Goal: Task Accomplishment & Management: Manage account settings

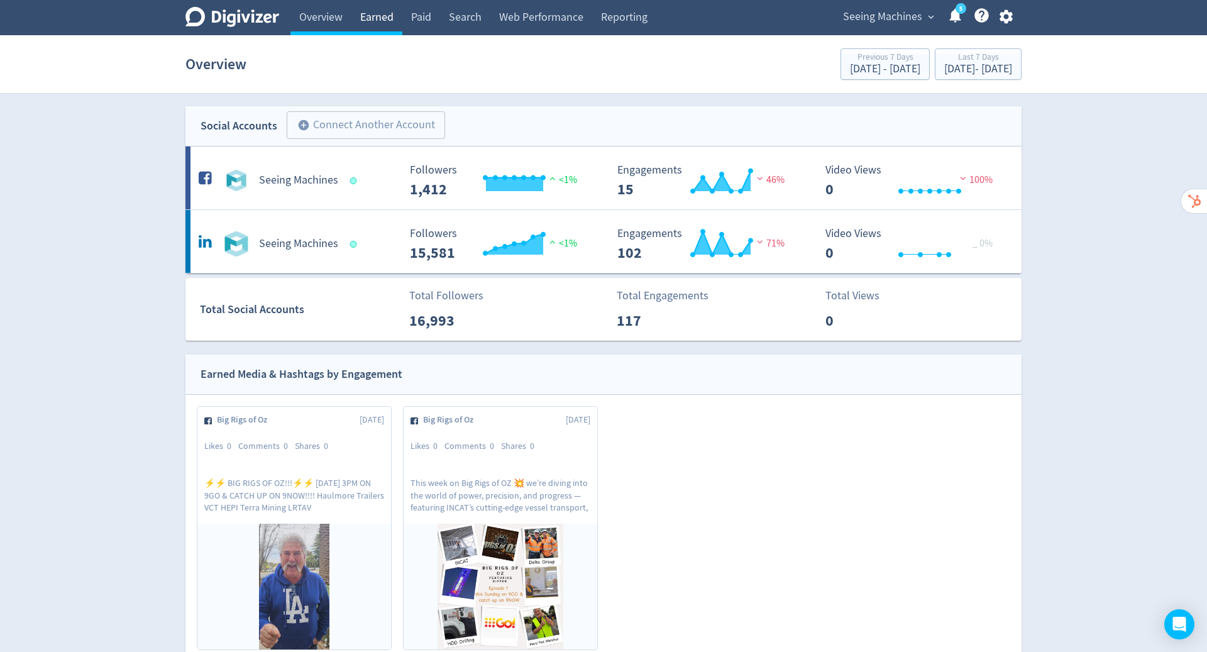
click at [379, 9] on link "Earned" at bounding box center [376, 17] width 51 height 35
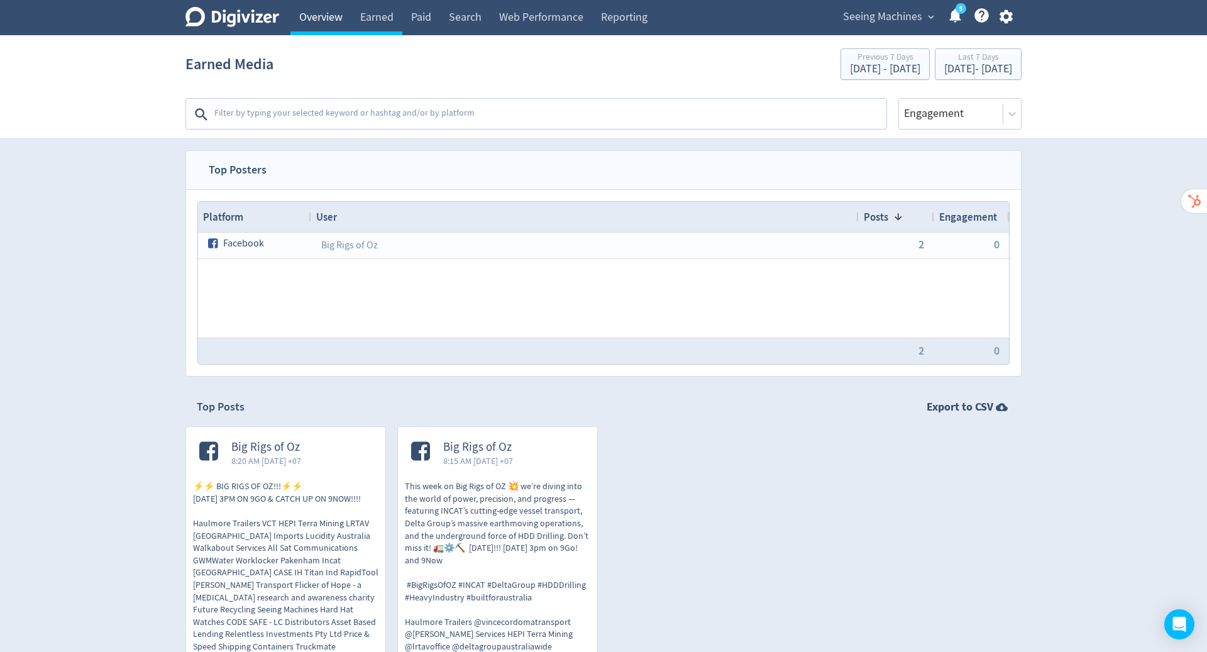
click at [334, 17] on link "Overview" at bounding box center [320, 17] width 61 height 35
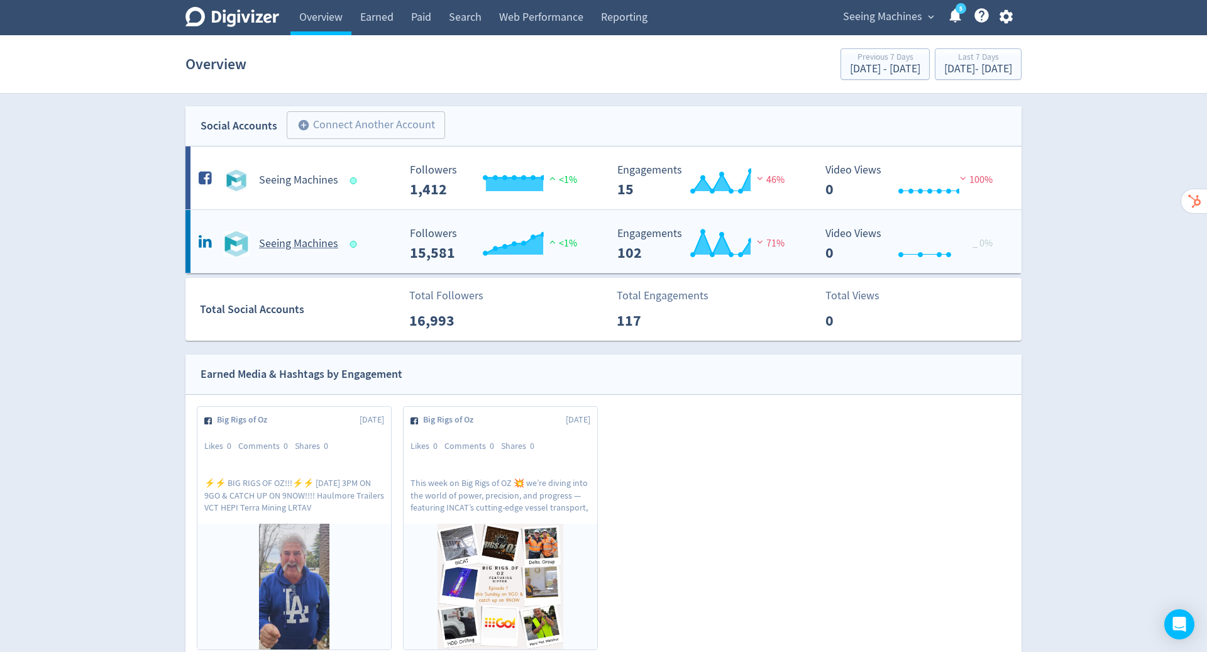
click at [305, 246] on h5 "Seeing Machines" at bounding box center [298, 243] width 79 height 15
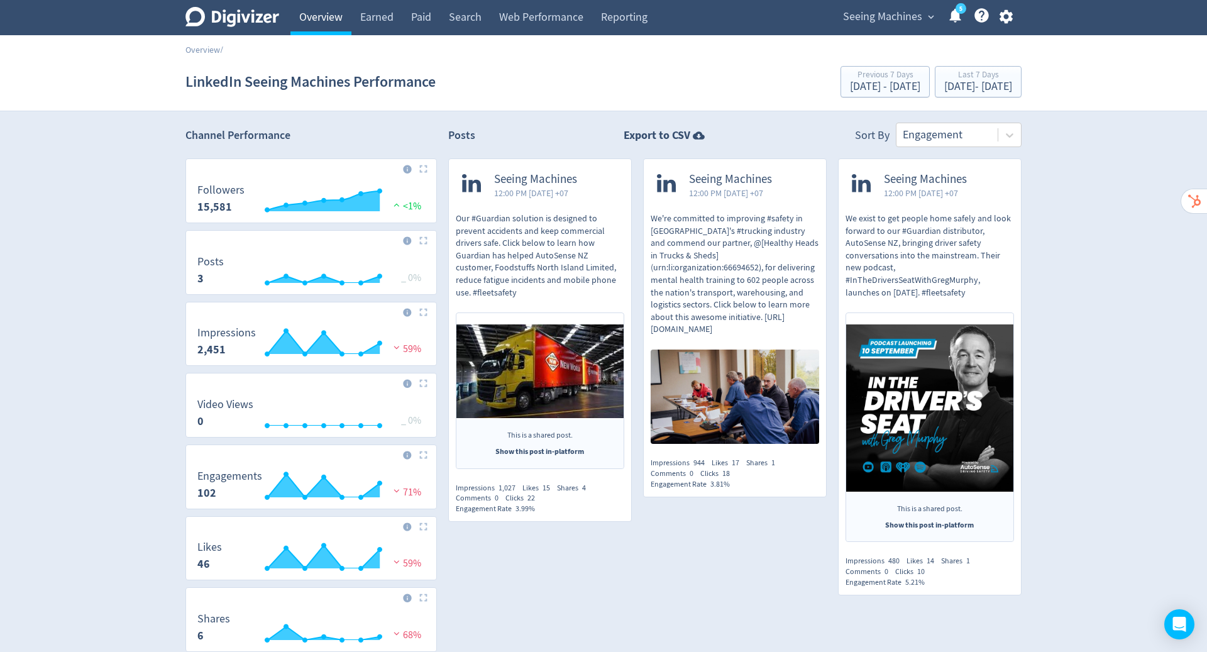
click at [316, 28] on link "Overview" at bounding box center [320, 17] width 61 height 35
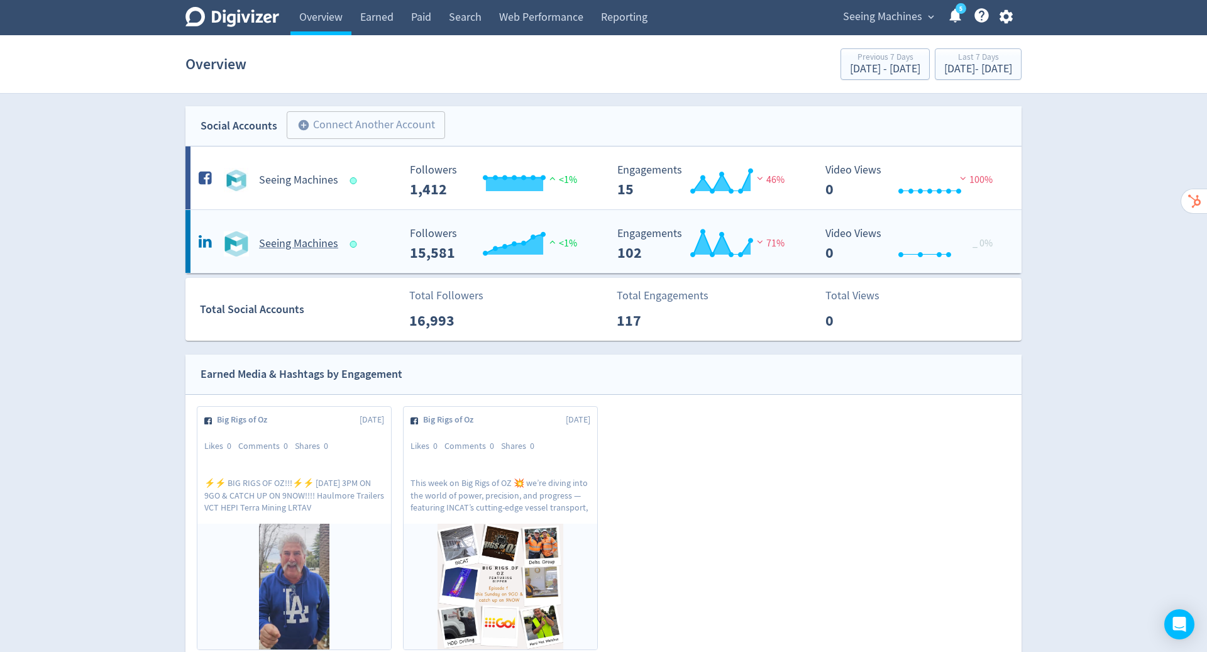
click at [317, 236] on h5 "Seeing Machines" at bounding box center [298, 243] width 79 height 15
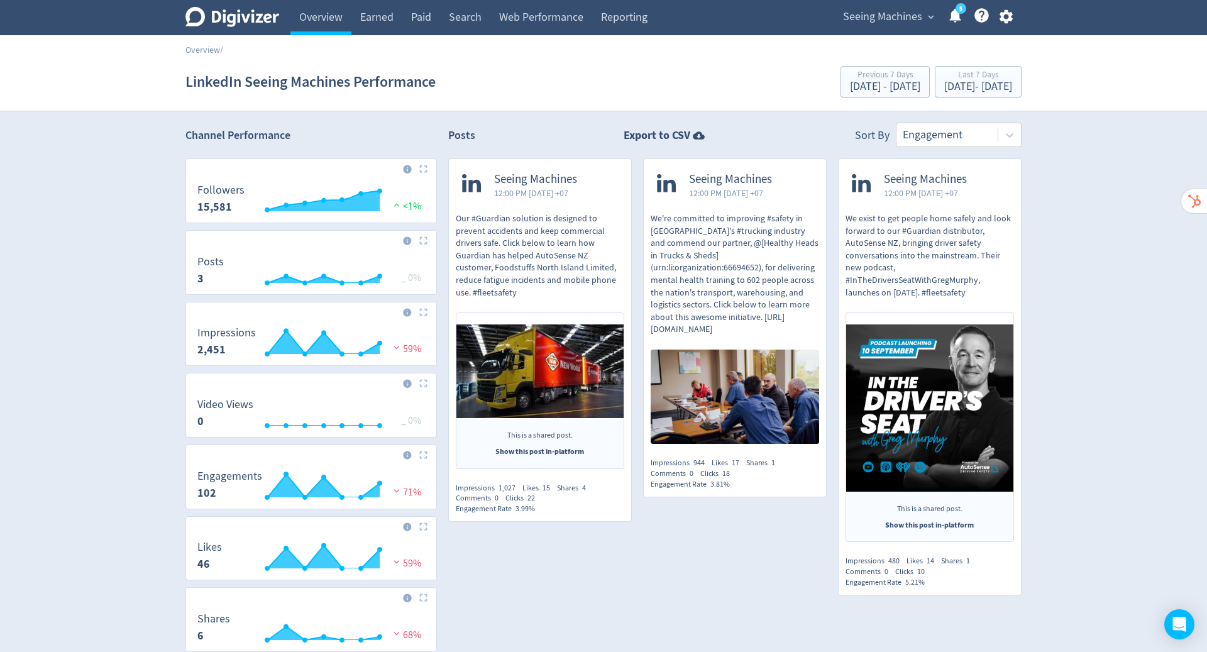
click at [1003, 18] on icon "button" at bounding box center [1005, 16] width 17 height 17
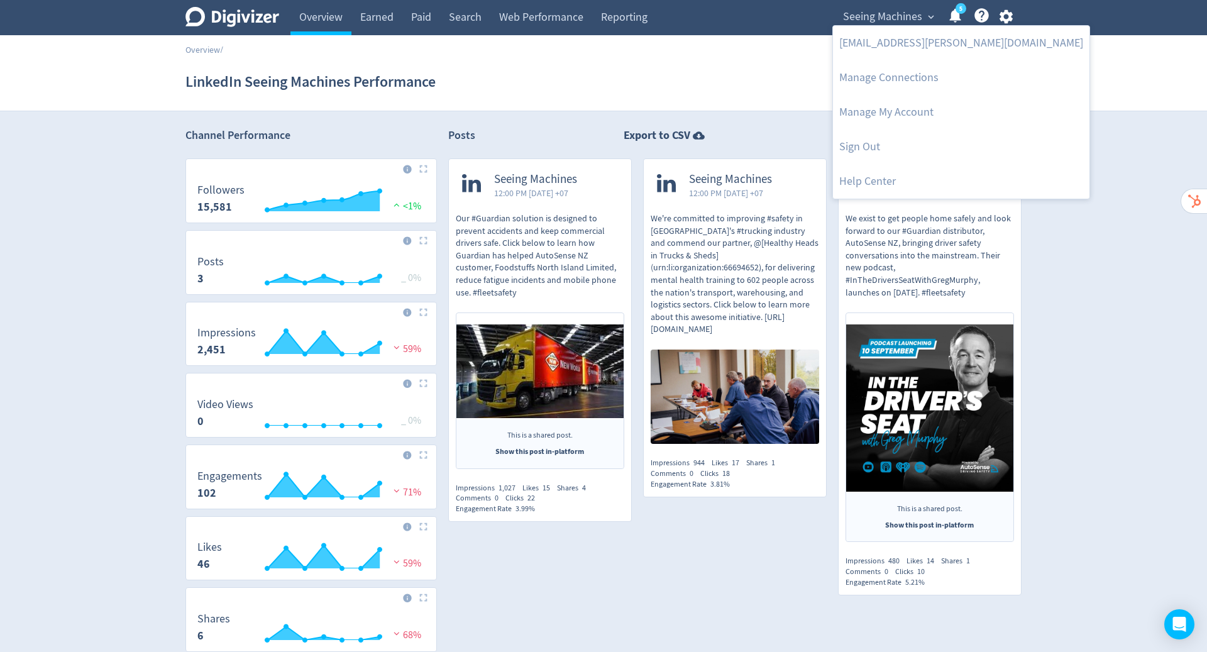
click at [914, 12] on div at bounding box center [603, 326] width 1207 height 652
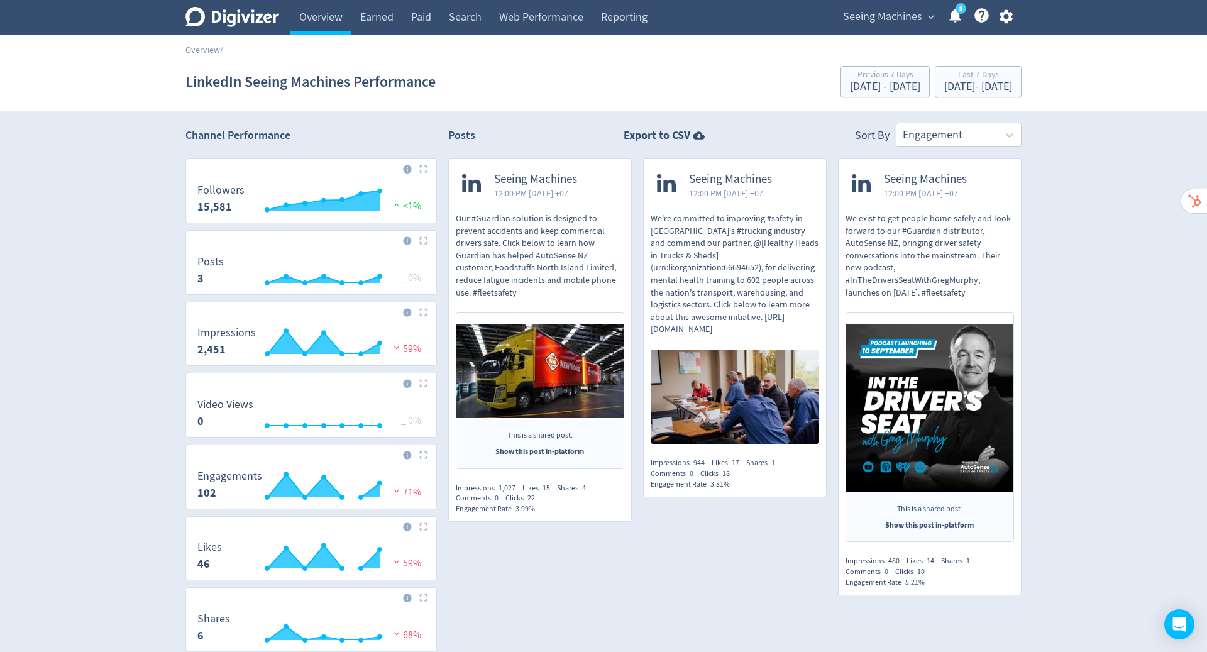
click at [914, 13] on span "Seeing Machines" at bounding box center [882, 17] width 79 height 20
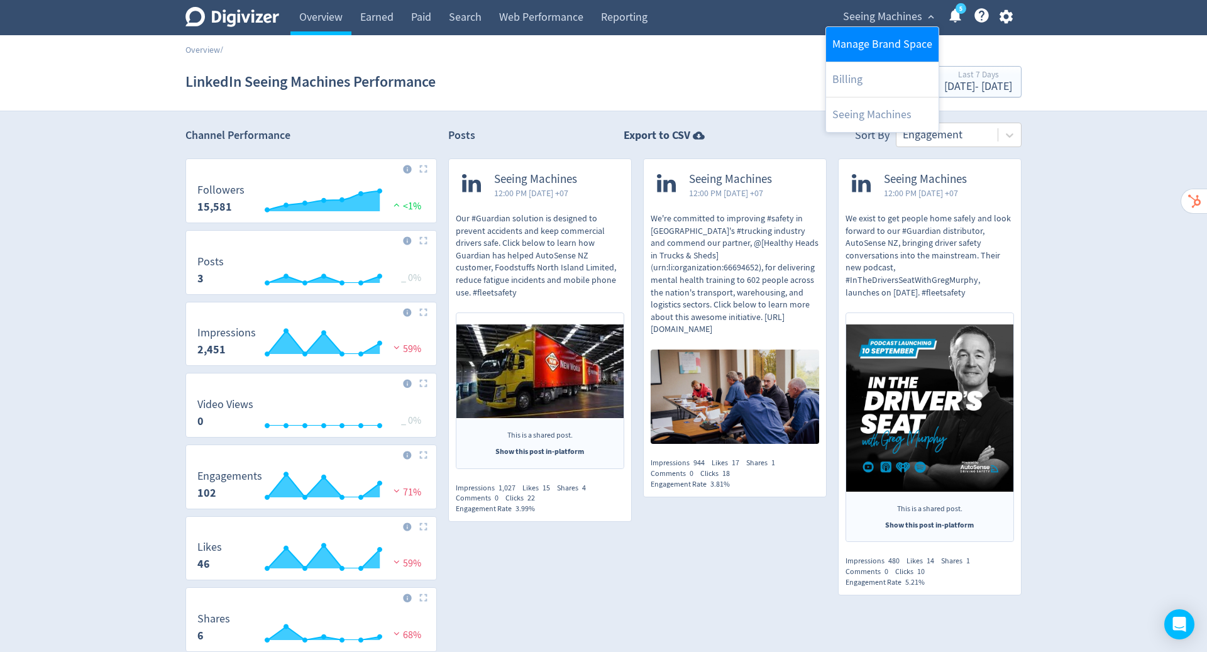
click at [912, 43] on link "Manage Brand Space" at bounding box center [882, 44] width 113 height 35
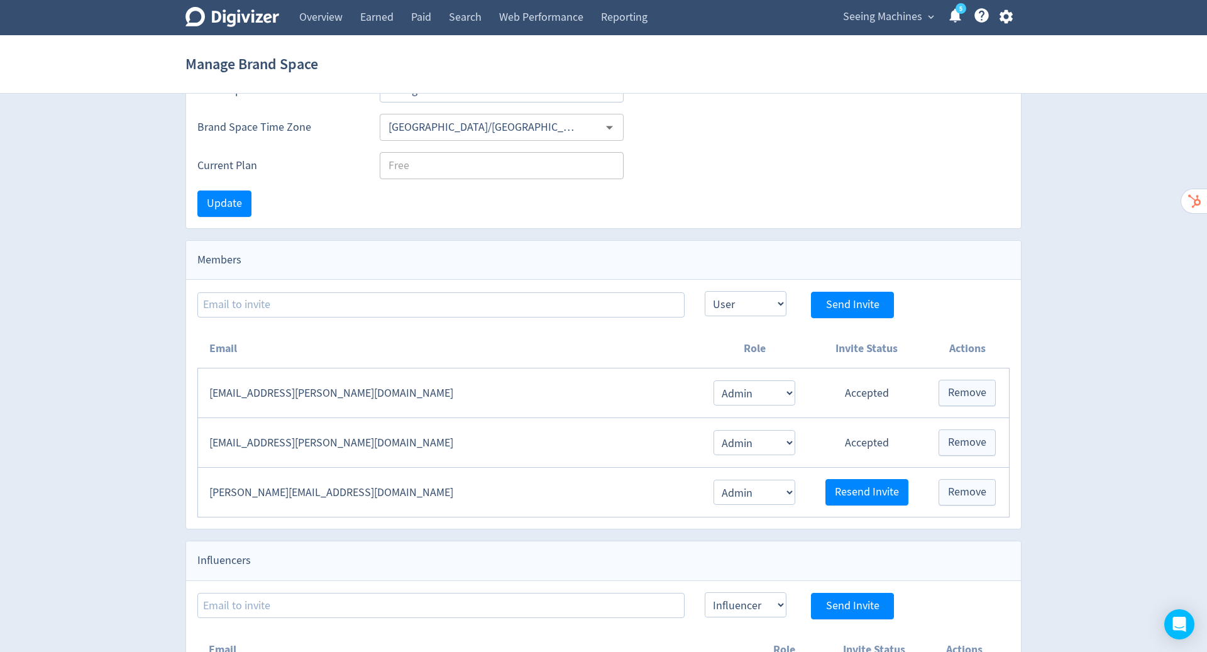
scroll to position [81, 0]
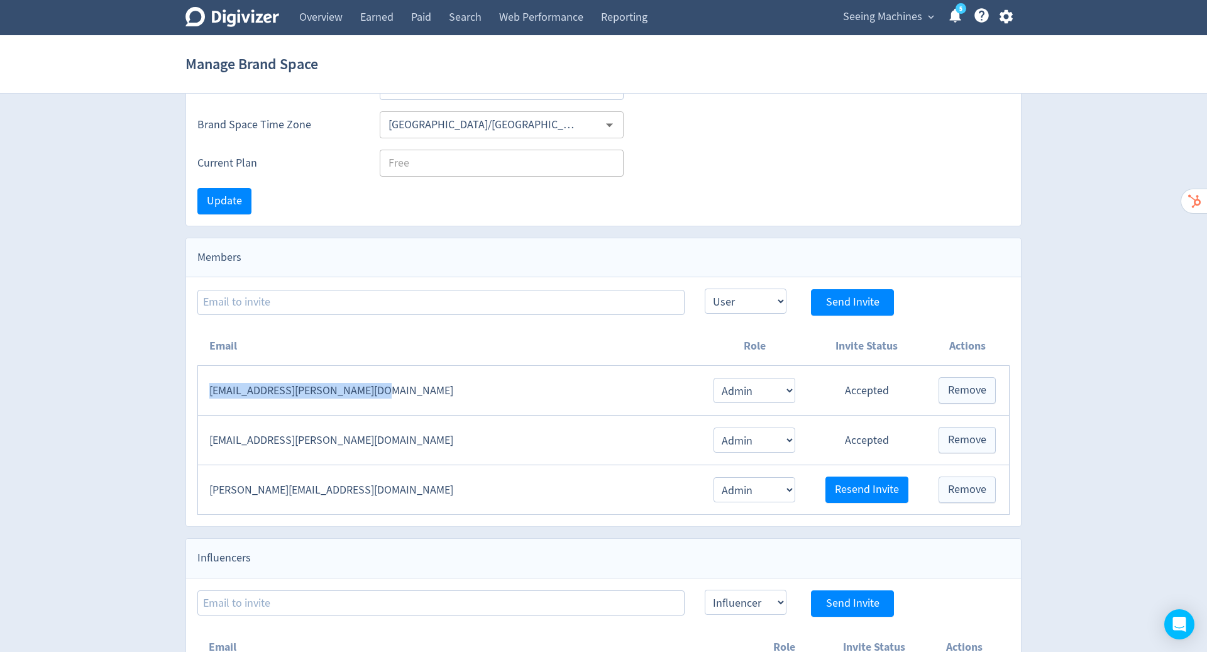
drag, startPoint x: 417, startPoint y: 388, endPoint x: 209, endPoint y: 388, distance: 208.7
click at [209, 388] on td "[EMAIL_ADDRESS][PERSON_NAME][DOMAIN_NAME]" at bounding box center [449, 391] width 503 height 50
copy td "[EMAIL_ADDRESS][PERSON_NAME][DOMAIN_NAME]"
